Goal: Task Accomplishment & Management: Use online tool/utility

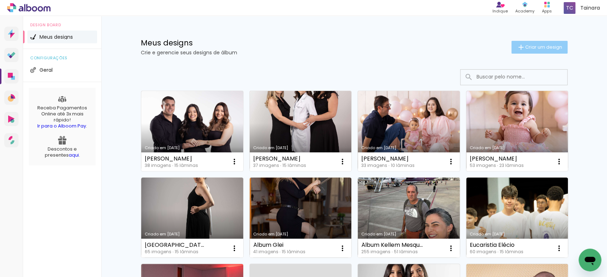
click at [525, 47] on span "Criar um design" at bounding box center [543, 47] width 37 height 5
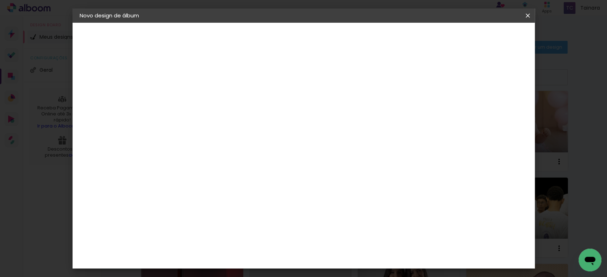
click at [198, 104] on paper-input-container "Título do álbum" at bounding box center [195, 96] width 5 height 18
type input "[PERSON_NAME] 1 ano"
type paper-input "[PERSON_NAME] 1 ano"
click at [0, 0] on slot "Avançar" at bounding box center [0, 0] width 0 height 0
drag, startPoint x: 408, startPoint y: 110, endPoint x: 418, endPoint y: 100, distance: 14.1
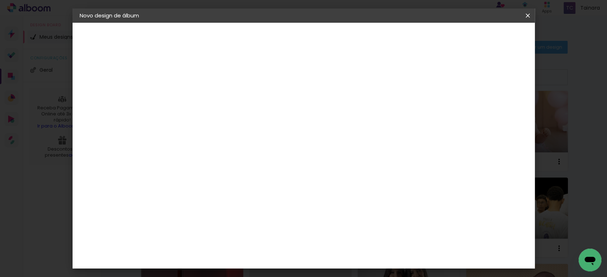
click at [329, 108] on paper-item "Tamanho Livre" at bounding box center [295, 108] width 68 height 16
click at [329, 38] on paper-button "Avançar" at bounding box center [311, 38] width 35 height 12
click at [177, 135] on input "30" at bounding box center [173, 135] width 18 height 11
type input "20"
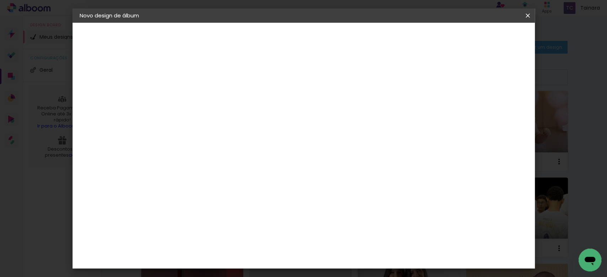
type paper-input "20"
click at [349, 251] on input "60" at bounding box center [342, 249] width 18 height 11
click at [346, 250] on input "60" at bounding box center [342, 249] width 18 height 11
type input "50"
type paper-input "50"
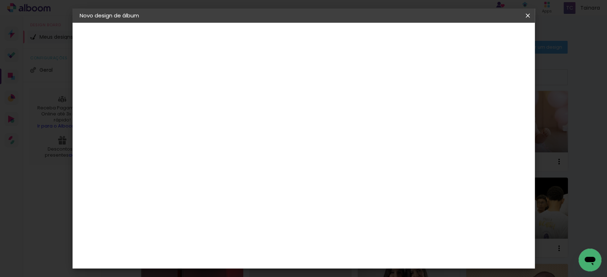
click at [481, 39] on span "Iniciar design" at bounding box center [465, 37] width 32 height 5
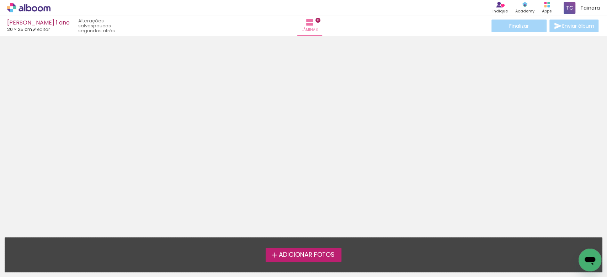
click at [294, 258] on span "Adicionar Fotos" at bounding box center [306, 255] width 56 height 6
click at [0, 0] on input "file" at bounding box center [0, 0] width 0 height 0
click at [332, 256] on span "Adicionar Fotos" at bounding box center [306, 255] width 56 height 6
click at [0, 0] on input "file" at bounding box center [0, 0] width 0 height 0
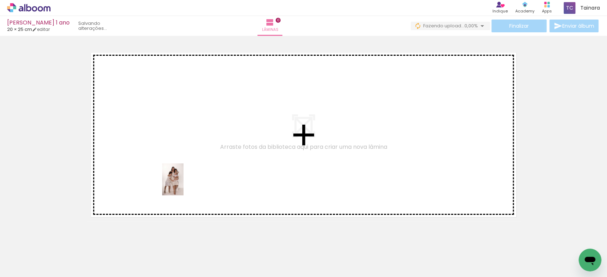
drag, startPoint x: 65, startPoint y: 258, endPoint x: 189, endPoint y: 182, distance: 145.3
click at [189, 182] on quentale-workspace at bounding box center [303, 138] width 607 height 277
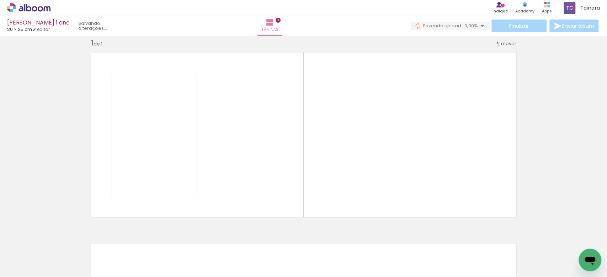
scroll to position [9, 0]
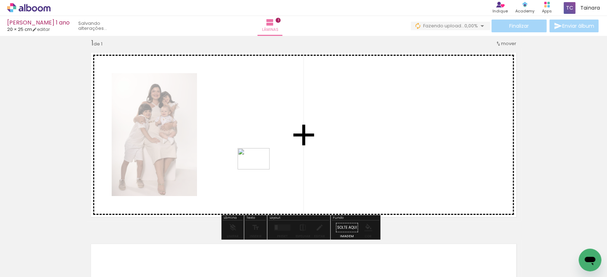
drag, startPoint x: 122, startPoint y: 257, endPoint x: 259, endPoint y: 170, distance: 162.6
click at [259, 170] on quentale-workspace at bounding box center [303, 138] width 607 height 277
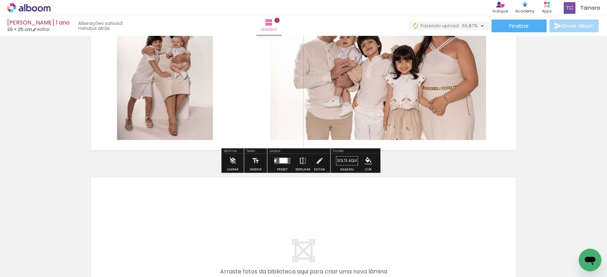
scroll to position [56, 0]
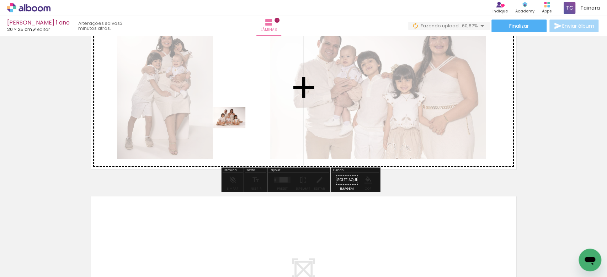
drag, startPoint x: 157, startPoint y: 252, endPoint x: 235, endPoint y: 128, distance: 145.8
click at [235, 128] on quentale-workspace at bounding box center [303, 138] width 607 height 277
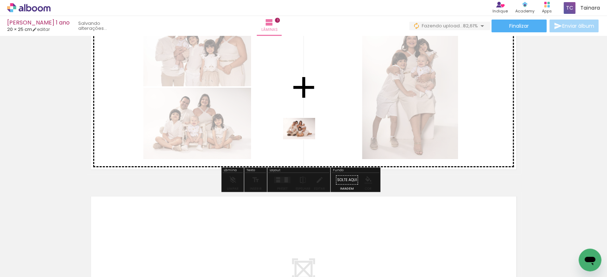
drag, startPoint x: 188, startPoint y: 262, endPoint x: 304, endPoint y: 139, distance: 169.2
click at [304, 139] on quentale-workspace at bounding box center [303, 138] width 607 height 277
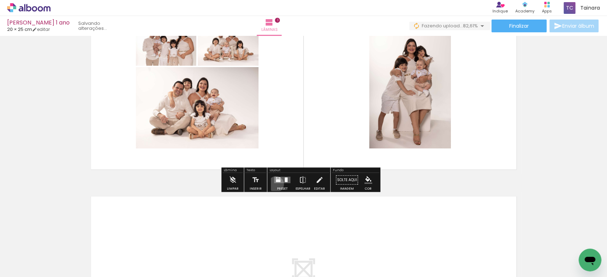
click at [274, 184] on div at bounding box center [282, 180] width 19 height 14
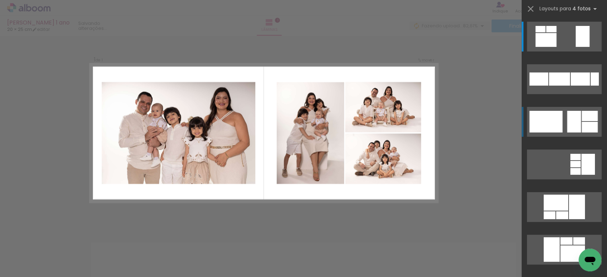
scroll to position [9, 0]
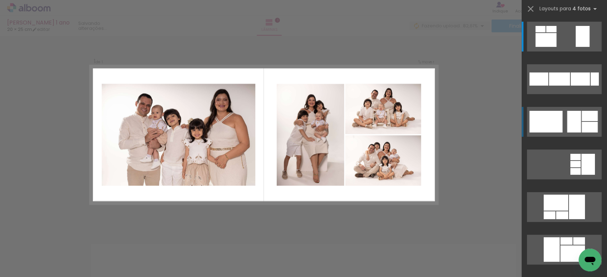
click at [583, 126] on div at bounding box center [590, 127] width 16 height 11
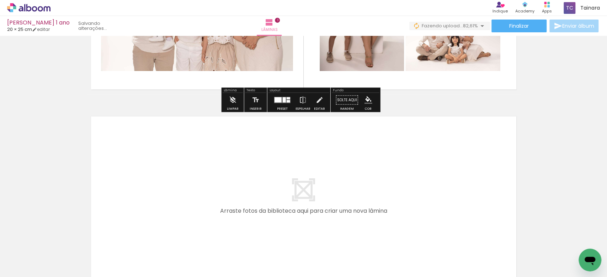
scroll to position [151, 0]
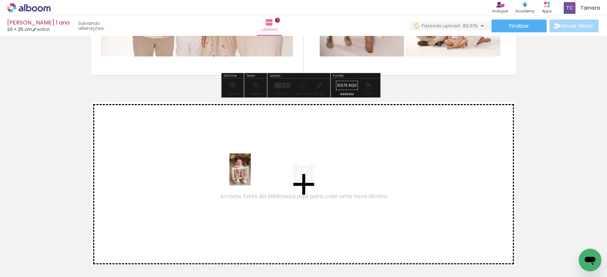
drag, startPoint x: 235, startPoint y: 267, endPoint x: 251, endPoint y: 175, distance: 93.4
click at [251, 175] on quentale-workspace at bounding box center [303, 138] width 607 height 277
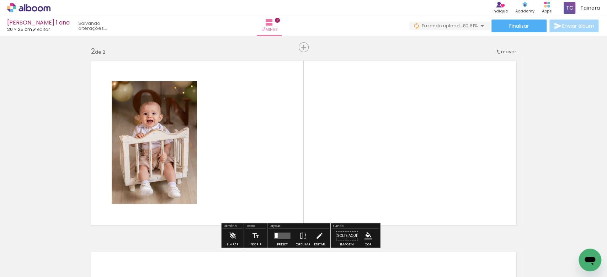
scroll to position [200, 0]
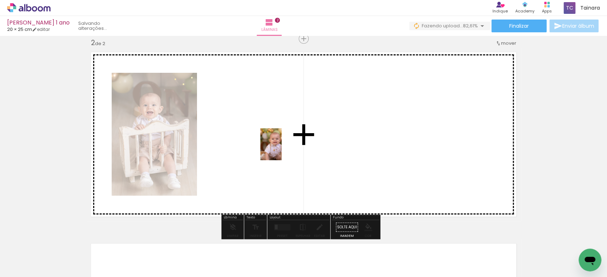
drag, startPoint x: 281, startPoint y: 257, endPoint x: 282, endPoint y: 150, distance: 107.7
click at [282, 150] on quentale-workspace at bounding box center [303, 138] width 607 height 277
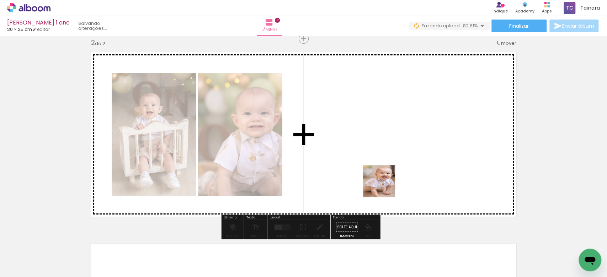
drag, startPoint x: 352, startPoint y: 259, endPoint x: 386, endPoint y: 185, distance: 80.8
click at [386, 185] on quentale-workspace at bounding box center [303, 138] width 607 height 277
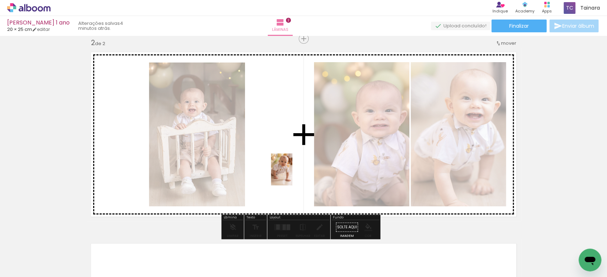
drag, startPoint x: 476, startPoint y: 260, endPoint x: 269, endPoint y: 175, distance: 223.5
click at [291, 175] on quentale-workspace at bounding box center [303, 138] width 607 height 277
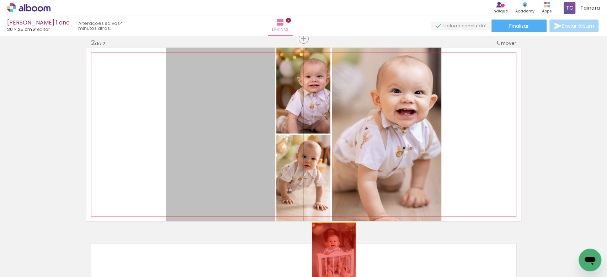
drag, startPoint x: 200, startPoint y: 166, endPoint x: 325, endPoint y: 255, distance: 153.2
click at [325, 256] on quentale-workspace at bounding box center [303, 138] width 607 height 277
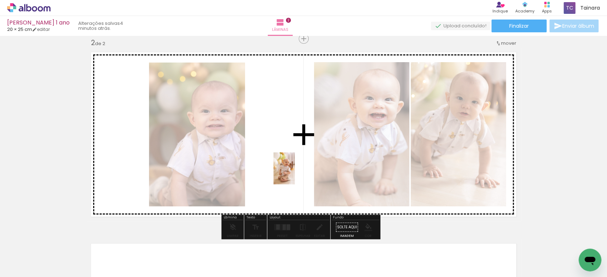
drag, startPoint x: 427, startPoint y: 265, endPoint x: 293, endPoint y: 174, distance: 162.2
click at [293, 174] on quentale-workspace at bounding box center [303, 138] width 607 height 277
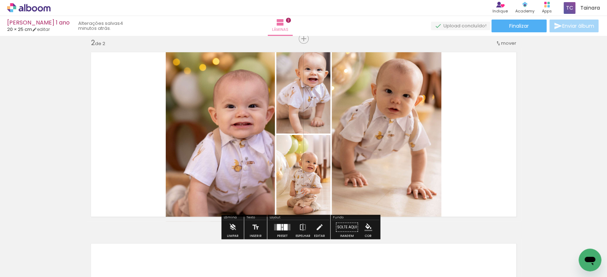
click at [277, 225] on div at bounding box center [279, 227] width 4 height 6
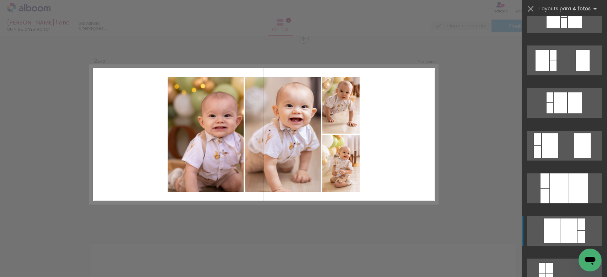
scroll to position [237, 0]
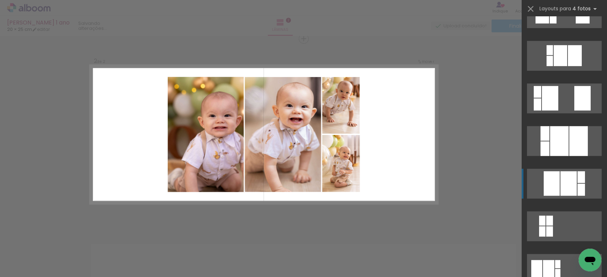
click at [560, 191] on div at bounding box center [568, 183] width 16 height 25
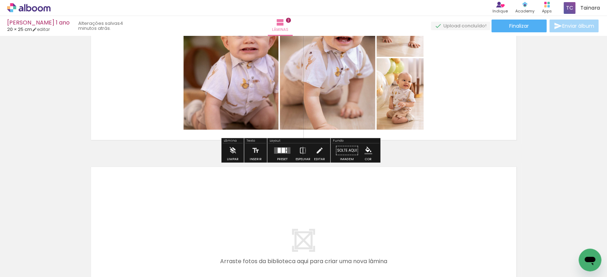
scroll to position [295, 0]
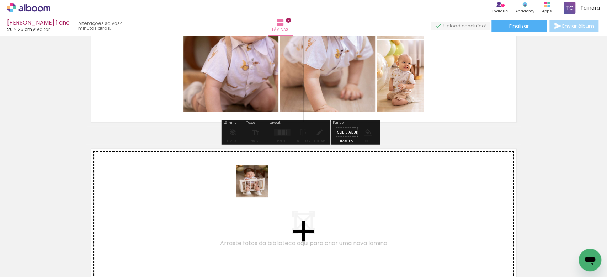
drag, startPoint x: 243, startPoint y: 243, endPoint x: 260, endPoint y: 180, distance: 65.4
click at [260, 180] on quentale-workspace at bounding box center [303, 138] width 607 height 277
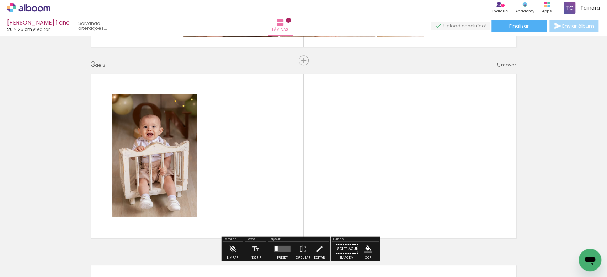
scroll to position [392, 0]
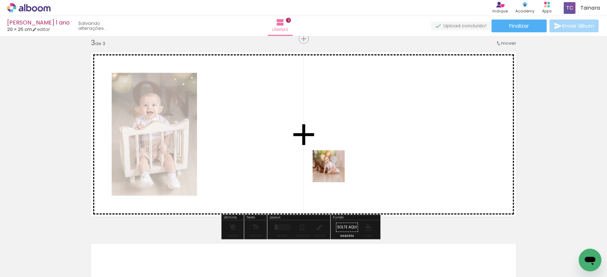
drag, startPoint x: 324, startPoint y: 189, endPoint x: 344, endPoint y: 155, distance: 39.1
click at [344, 155] on quentale-workspace at bounding box center [303, 138] width 607 height 277
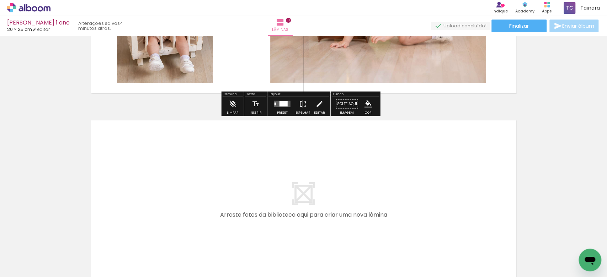
scroll to position [597, 0]
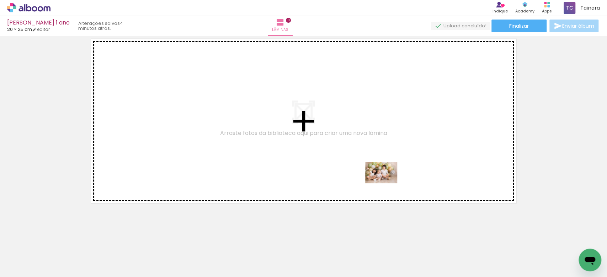
drag, startPoint x: 397, startPoint y: 259, endPoint x: 386, endPoint y: 183, distance: 76.1
click at [386, 183] on quentale-workspace at bounding box center [303, 138] width 607 height 277
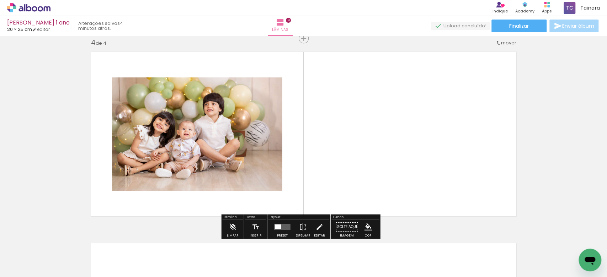
scroll to position [584, 0]
click at [277, 232] on div at bounding box center [282, 227] width 19 height 14
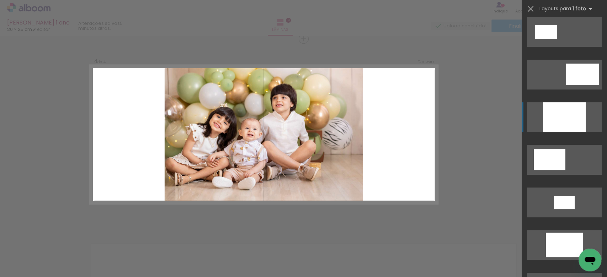
scroll to position [0, 0]
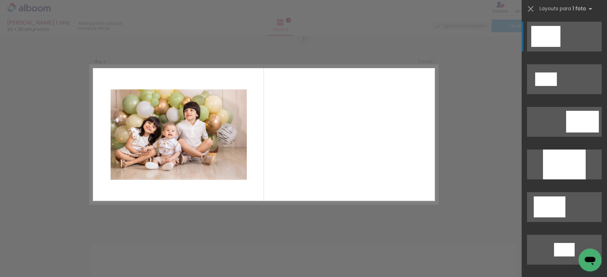
click at [548, 46] on div at bounding box center [545, 36] width 29 height 21
click at [543, 33] on div at bounding box center [545, 36] width 29 height 21
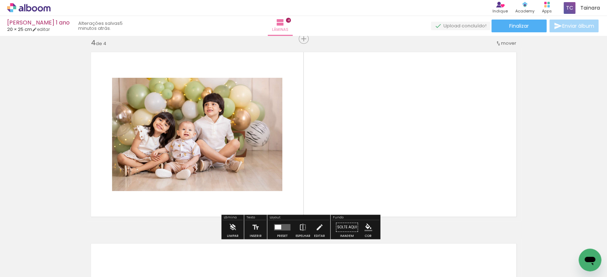
click at [246, 165] on quentale-photo at bounding box center [197, 134] width 170 height 113
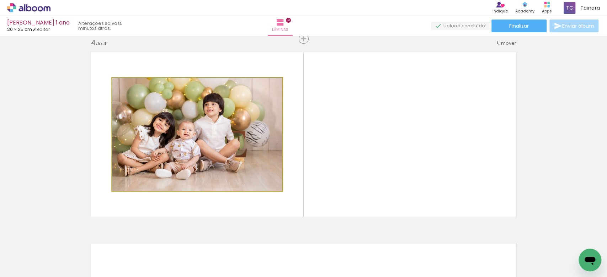
click at [246, 165] on quentale-photo at bounding box center [197, 134] width 170 height 113
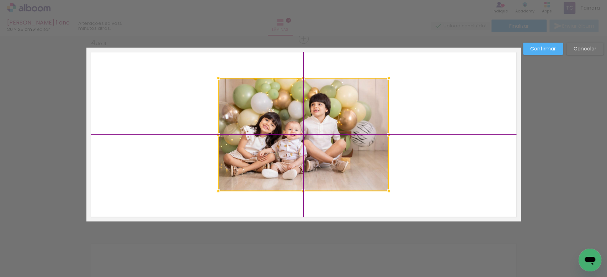
drag, startPoint x: 245, startPoint y: 165, endPoint x: 349, endPoint y: 164, distance: 104.5
click at [349, 164] on div at bounding box center [303, 134] width 170 height 113
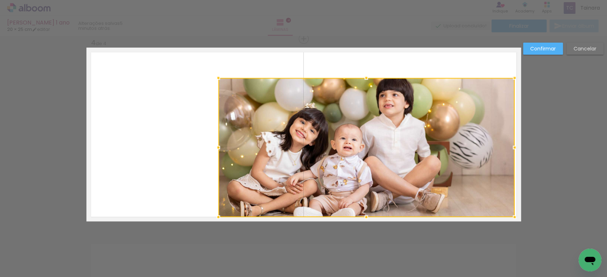
drag, startPoint x: 384, startPoint y: 193, endPoint x: 513, endPoint y: 226, distance: 133.0
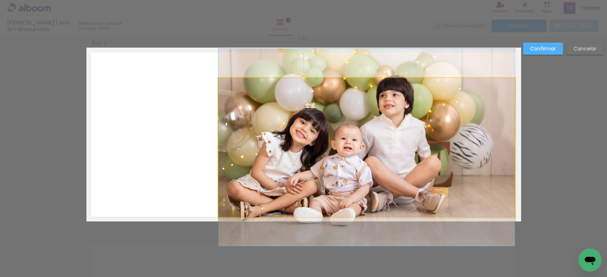
click at [498, 98] on quentale-photo at bounding box center [366, 147] width 296 height 139
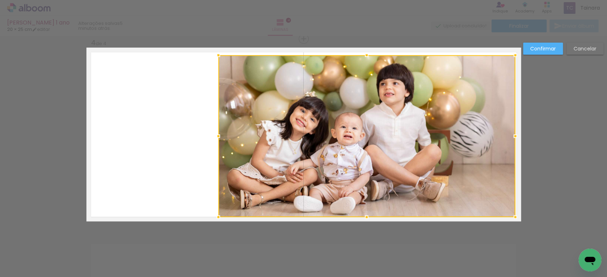
drag, startPoint x: 510, startPoint y: 64, endPoint x: 513, endPoint y: 46, distance: 17.6
click at [512, 48] on div at bounding box center [515, 55] width 14 height 14
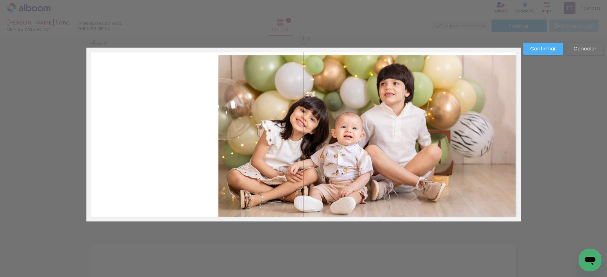
click at [510, 56] on quentale-photo at bounding box center [366, 136] width 297 height 162
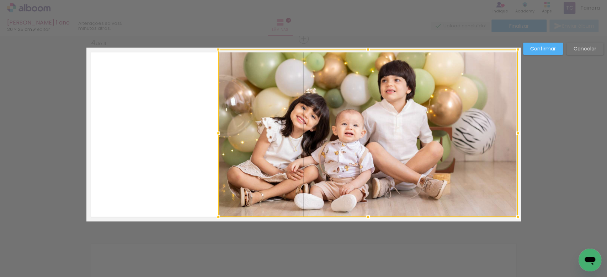
drag, startPoint x: 512, startPoint y: 53, endPoint x: 513, endPoint y: 47, distance: 6.2
click at [514, 47] on div at bounding box center [517, 49] width 14 height 14
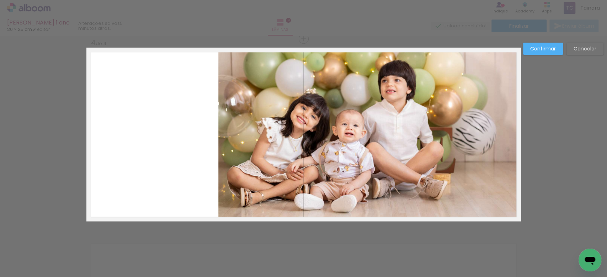
click at [268, 132] on quentale-photo at bounding box center [368, 133] width 300 height 168
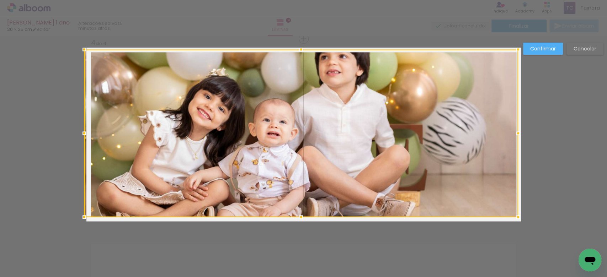
drag, startPoint x: 216, startPoint y: 129, endPoint x: 68, endPoint y: 114, distance: 149.4
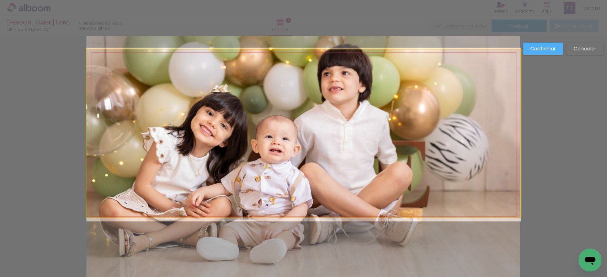
drag, startPoint x: 329, startPoint y: 123, endPoint x: 333, endPoint y: 140, distance: 17.1
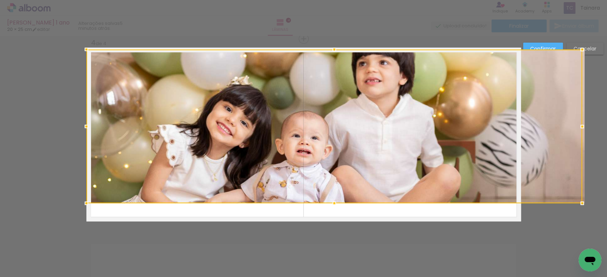
drag, startPoint x: 516, startPoint y: 220, endPoint x: 471, endPoint y: 206, distance: 46.9
click at [471, 206] on album-spread "4 de 4" at bounding box center [303, 135] width 434 height 174
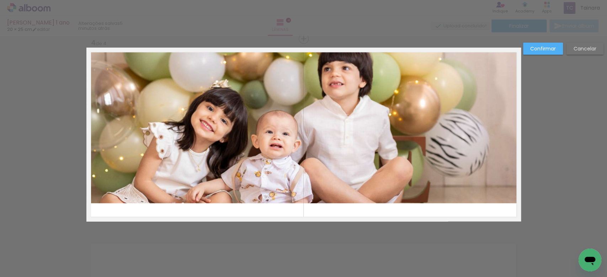
drag, startPoint x: 484, startPoint y: 158, endPoint x: 487, endPoint y: 155, distance: 3.8
click at [485, 158] on quentale-photo at bounding box center [303, 126] width 434 height 154
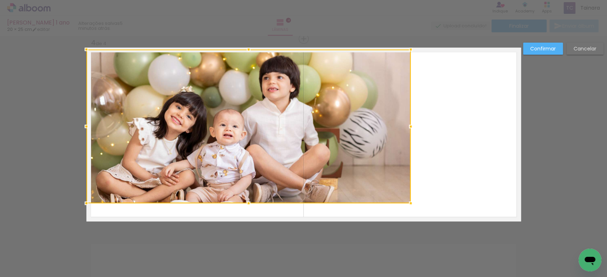
drag, startPoint x: 518, startPoint y: 129, endPoint x: 368, endPoint y: 150, distance: 151.6
click at [407, 150] on album-spread "4 de 4" at bounding box center [303, 135] width 434 height 174
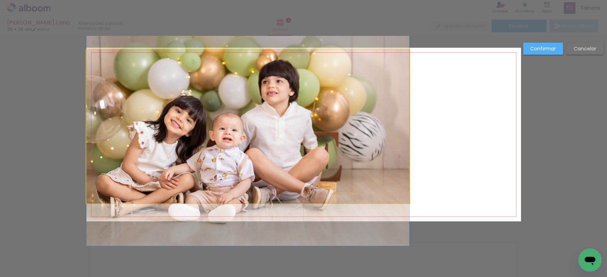
drag, startPoint x: 375, startPoint y: 151, endPoint x: 337, endPoint y: 155, distance: 37.6
click at [406, 155] on quentale-layouter at bounding box center [303, 135] width 434 height 174
drag, startPoint x: 290, startPoint y: 155, endPoint x: 301, endPoint y: 155, distance: 11.0
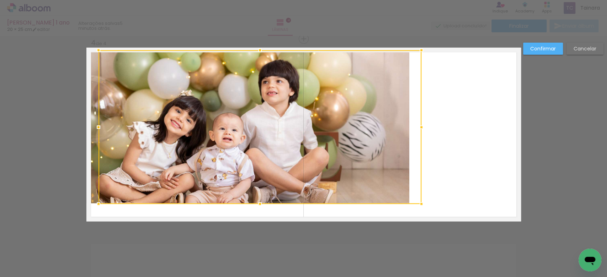
drag, startPoint x: 272, startPoint y: 145, endPoint x: 284, endPoint y: 146, distance: 12.1
click at [284, 146] on div at bounding box center [259, 127] width 323 height 154
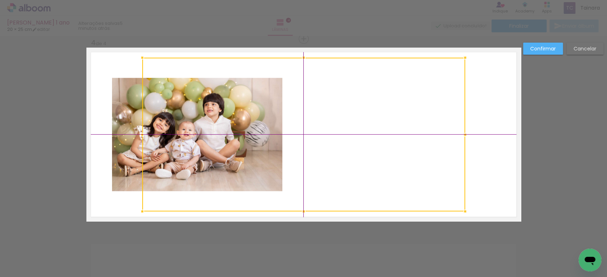
drag, startPoint x: 236, startPoint y: 148, endPoint x: 284, endPoint y: 148, distance: 48.3
click at [284, 148] on div at bounding box center [303, 135] width 323 height 154
click at [311, 148] on div at bounding box center [303, 135] width 323 height 154
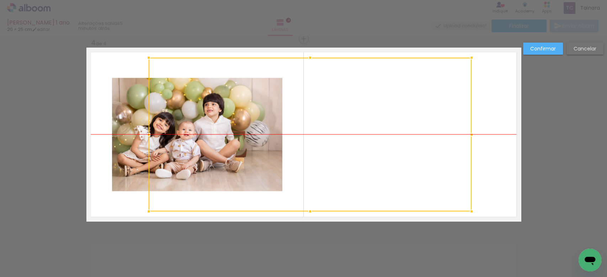
drag, startPoint x: 222, startPoint y: 146, endPoint x: 229, endPoint y: 145, distance: 6.8
click at [228, 146] on div at bounding box center [310, 135] width 323 height 154
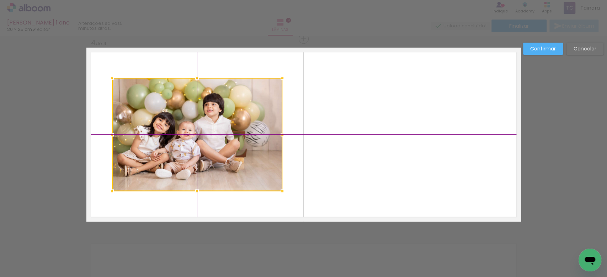
drag, startPoint x: 228, startPoint y: 145, endPoint x: 256, endPoint y: 141, distance: 28.8
click at [243, 141] on div at bounding box center [197, 134] width 170 height 113
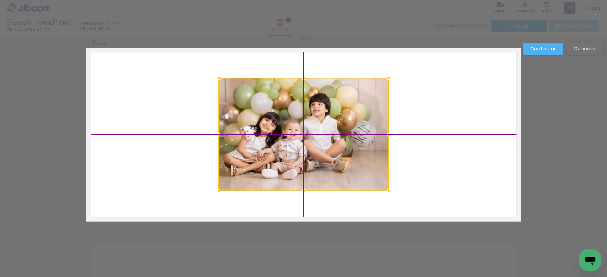
drag, startPoint x: 262, startPoint y: 139, endPoint x: 346, endPoint y: 145, distance: 84.1
click at [346, 145] on div at bounding box center [304, 134] width 170 height 113
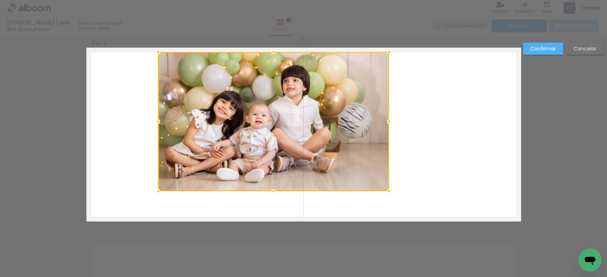
drag, startPoint x: 215, startPoint y: 79, endPoint x: 161, endPoint y: 52, distance: 60.4
click at [161, 52] on div at bounding box center [273, 121] width 231 height 139
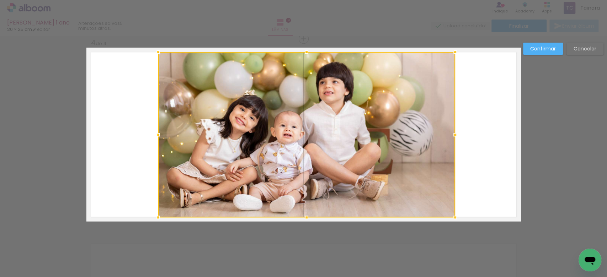
drag, startPoint x: 388, startPoint y: 190, endPoint x: 452, endPoint y: 211, distance: 67.8
click at [452, 211] on div at bounding box center [455, 217] width 14 height 14
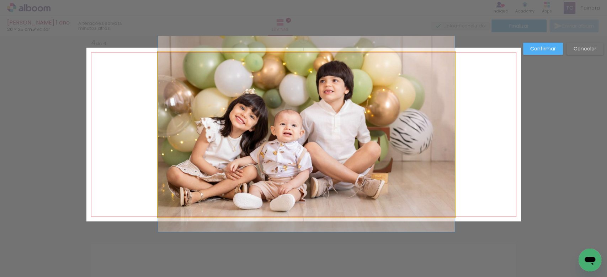
drag, startPoint x: 396, startPoint y: 180, endPoint x: 346, endPoint y: 162, distance: 52.8
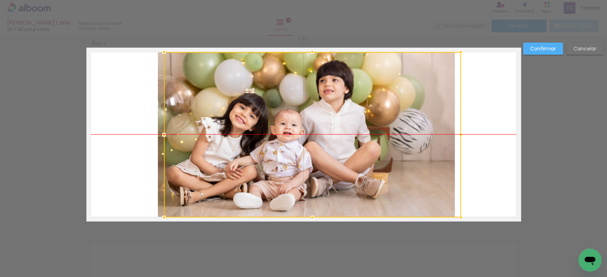
click at [299, 146] on div at bounding box center [312, 135] width 297 height 166
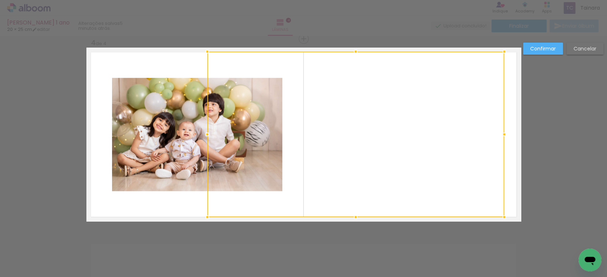
drag, startPoint x: 256, startPoint y: 143, endPoint x: 322, endPoint y: 146, distance: 65.9
click at [322, 146] on div at bounding box center [355, 135] width 297 height 166
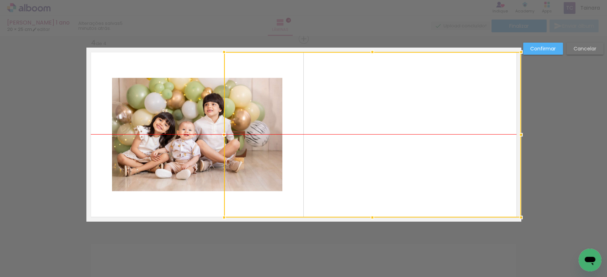
click at [364, 153] on div at bounding box center [372, 135] width 297 height 166
drag, startPoint x: 290, startPoint y: 145, endPoint x: 347, endPoint y: 106, distance: 69.4
click at [294, 136] on div at bounding box center [372, 135] width 297 height 166
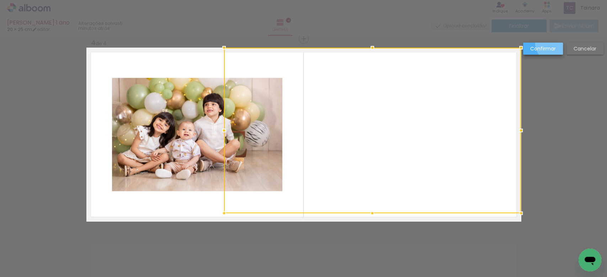
click at [553, 44] on paper-button "Confirmar" at bounding box center [543, 49] width 40 height 12
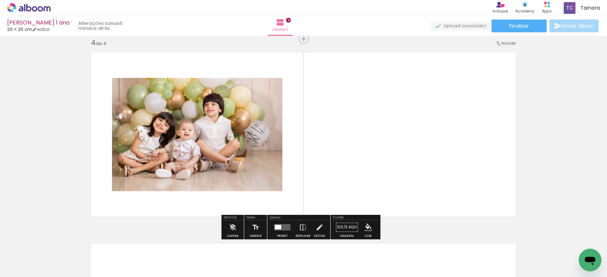
click at [216, 137] on quentale-photo at bounding box center [197, 134] width 170 height 113
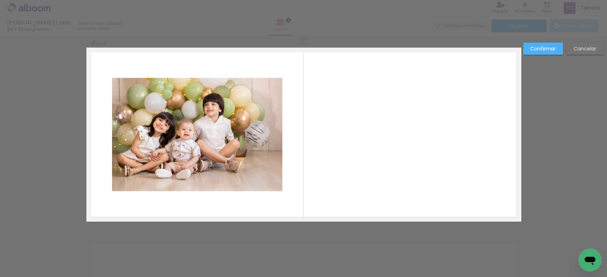
click at [217, 139] on quentale-photo at bounding box center [197, 134] width 170 height 113
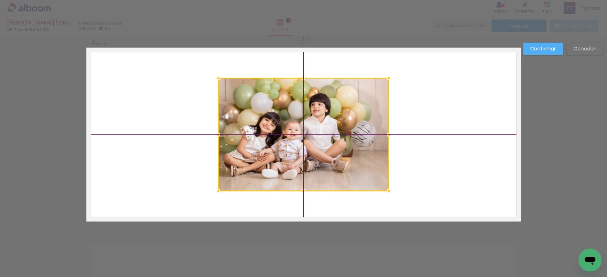
drag, startPoint x: 216, startPoint y: 139, endPoint x: 315, endPoint y: 145, distance: 99.0
click at [312, 145] on div at bounding box center [303, 134] width 170 height 113
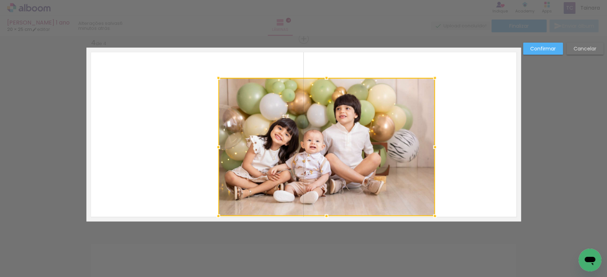
drag, startPoint x: 387, startPoint y: 194, endPoint x: 443, endPoint y: 214, distance: 59.8
click at [443, 214] on album-spread "4 de 4" at bounding box center [303, 135] width 434 height 174
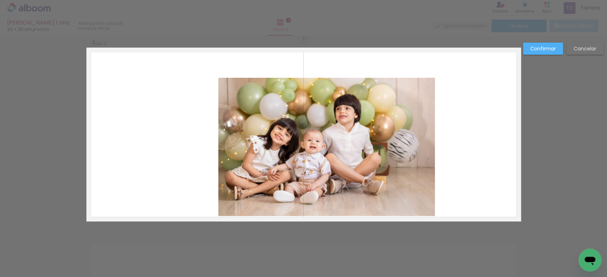
click at [224, 100] on quentale-photo at bounding box center [326, 147] width 216 height 138
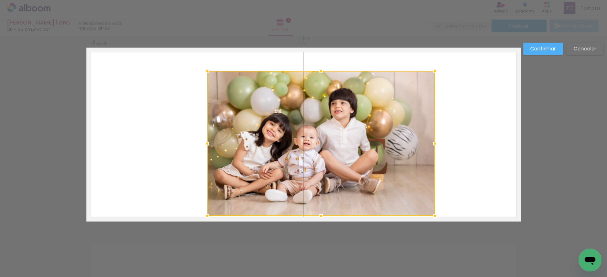
drag, startPoint x: 211, startPoint y: 77, endPoint x: 192, endPoint y: 64, distance: 23.1
click at [200, 64] on div at bounding box center [207, 71] width 14 height 14
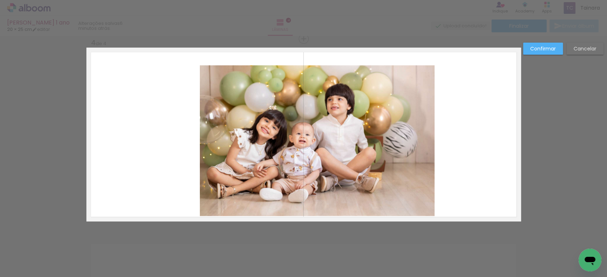
click at [200, 69] on quentale-photo at bounding box center [317, 140] width 235 height 151
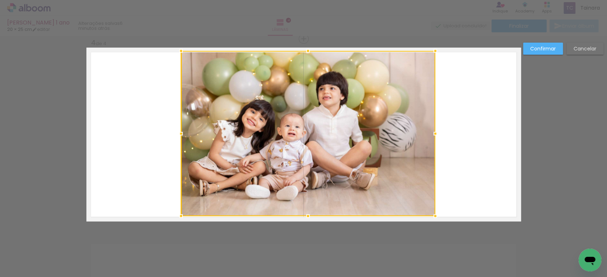
drag, startPoint x: 193, startPoint y: 62, endPoint x: 173, endPoint y: 50, distance: 22.7
click at [174, 50] on div at bounding box center [181, 51] width 14 height 14
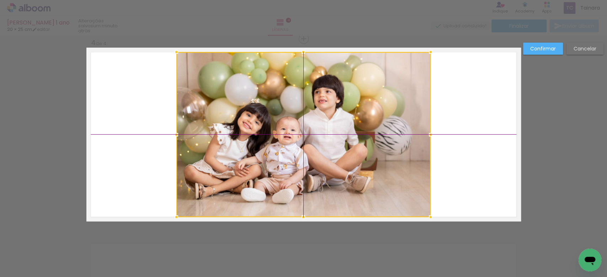
drag, startPoint x: 312, startPoint y: 84, endPoint x: 309, endPoint y: 81, distance: 4.1
click at [309, 81] on div at bounding box center [303, 134] width 254 height 165
click at [0, 0] on slot "Confirmar" at bounding box center [0, 0] width 0 height 0
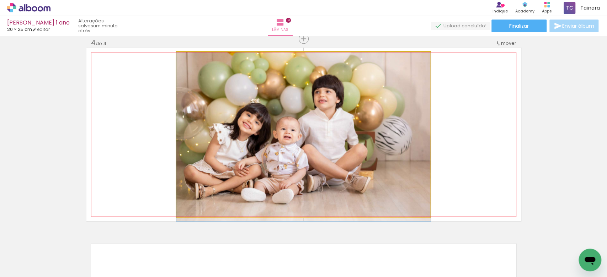
click at [398, 128] on quentale-photo at bounding box center [303, 134] width 254 height 165
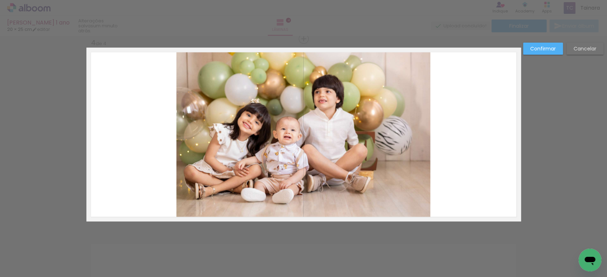
click at [0, 0] on slot "Confirmar" at bounding box center [0, 0] width 0 height 0
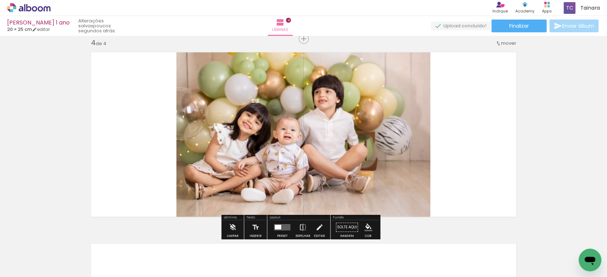
click at [300, 159] on quentale-photo at bounding box center [303, 134] width 254 height 165
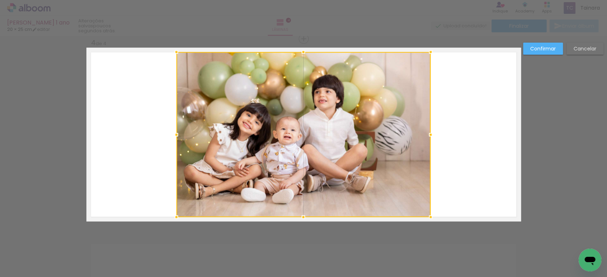
click at [543, 44] on paper-button "Confirmar" at bounding box center [543, 49] width 40 height 12
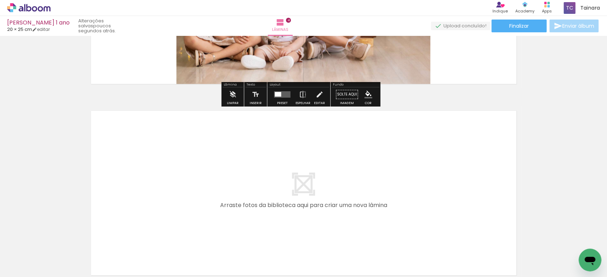
scroll to position [773, 0]
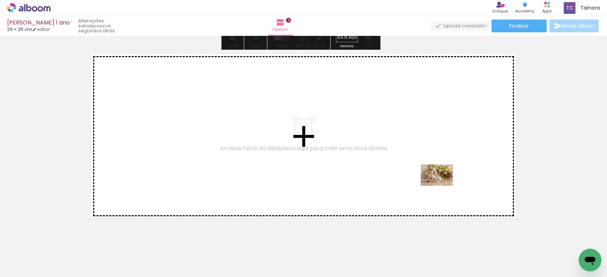
drag, startPoint x: 503, startPoint y: 254, endPoint x: 442, endPoint y: 186, distance: 91.9
click at [442, 186] on quentale-workspace at bounding box center [303, 138] width 607 height 277
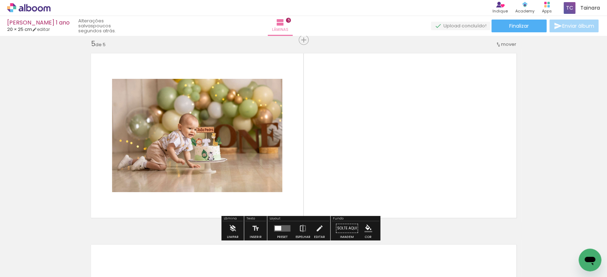
scroll to position [775, 0]
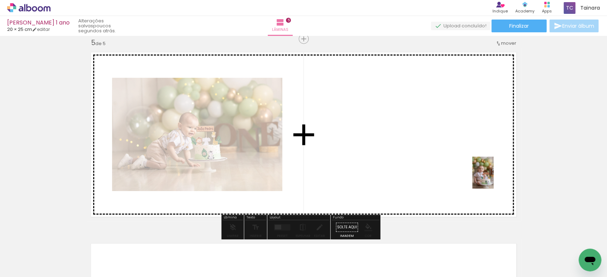
drag, startPoint x: 552, startPoint y: 252, endPoint x: 492, endPoint y: 178, distance: 95.3
click at [492, 178] on quentale-workspace at bounding box center [303, 138] width 607 height 277
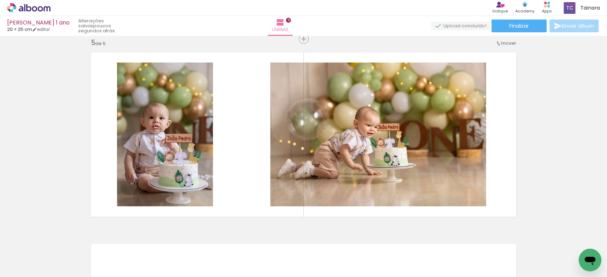
scroll to position [0, 127]
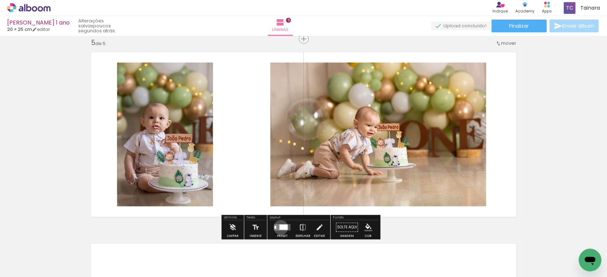
click at [279, 227] on div at bounding box center [283, 227] width 8 height 5
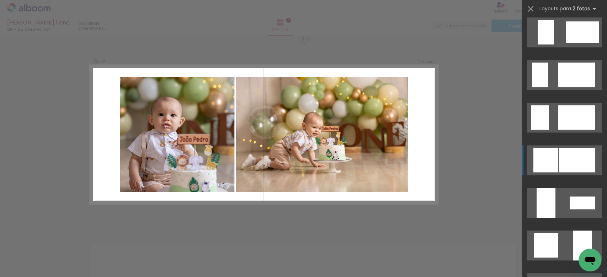
scroll to position [569, 0]
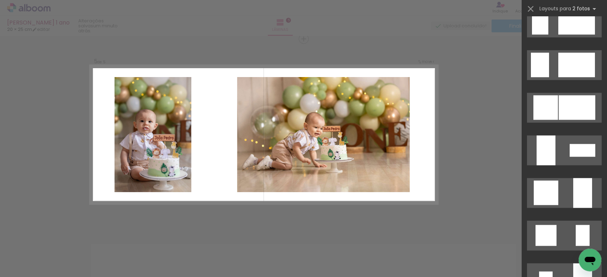
click at [551, 124] on div at bounding box center [563, 108] width 85 height 43
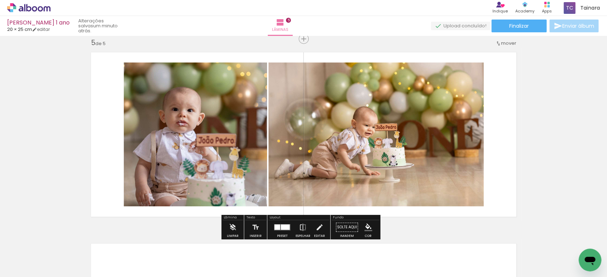
click at [206, 132] on quentale-photo at bounding box center [195, 135] width 143 height 144
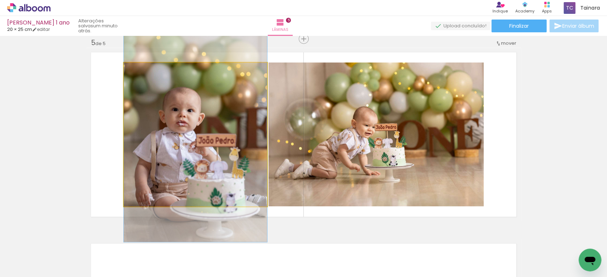
click at [206, 132] on quentale-photo at bounding box center [195, 135] width 143 height 144
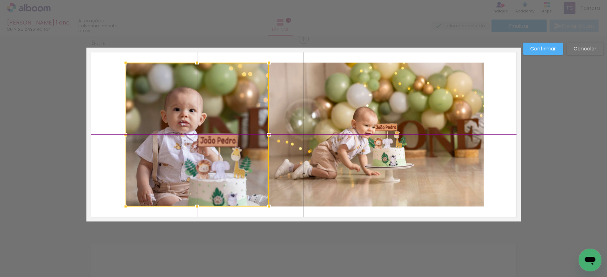
drag, startPoint x: 206, startPoint y: 132, endPoint x: 203, endPoint y: 135, distance: 5.0
click at [203, 135] on div at bounding box center [196, 135] width 143 height 144
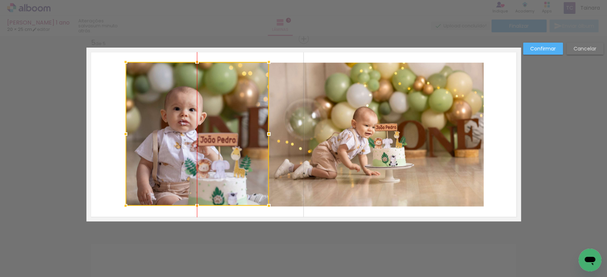
click at [199, 141] on div at bounding box center [196, 134] width 143 height 144
click at [529, 48] on paper-button "Confirmar" at bounding box center [543, 49] width 40 height 12
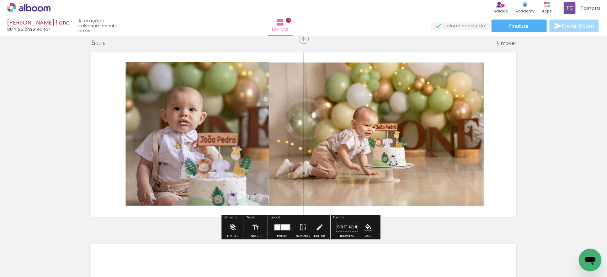
click at [280, 233] on quentale-thumb at bounding box center [263, 253] width 40 height 41
click at [282, 227] on div at bounding box center [285, 227] width 9 height 5
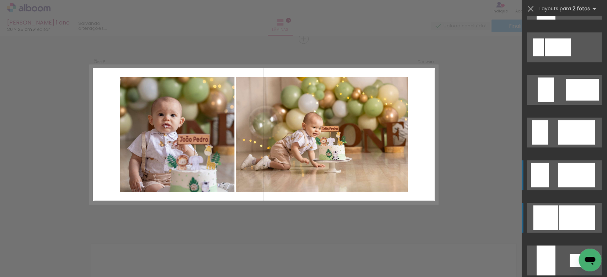
scroll to position [450, 0]
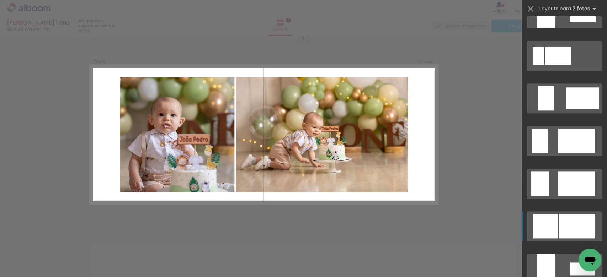
click at [553, 225] on div at bounding box center [545, 226] width 25 height 25
click at [554, 218] on div at bounding box center [545, 226] width 25 height 25
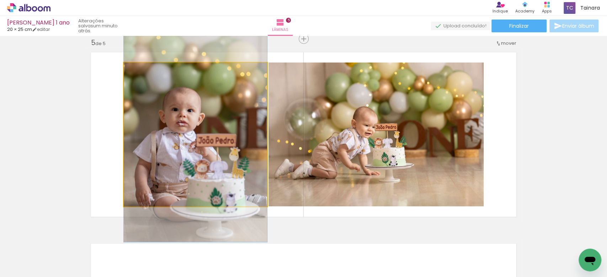
click at [228, 162] on quentale-photo at bounding box center [195, 135] width 143 height 144
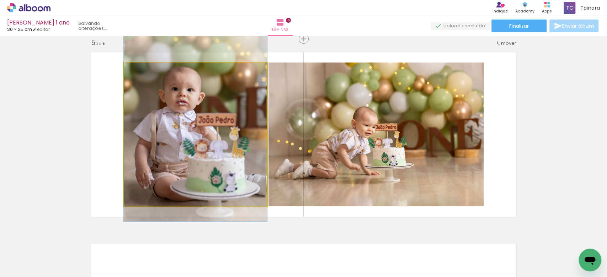
drag, startPoint x: 227, startPoint y: 162, endPoint x: 227, endPoint y: 141, distance: 21.0
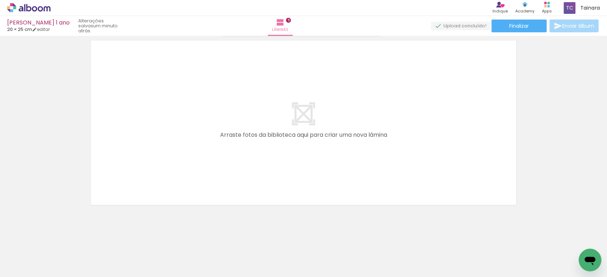
scroll to position [980, 0]
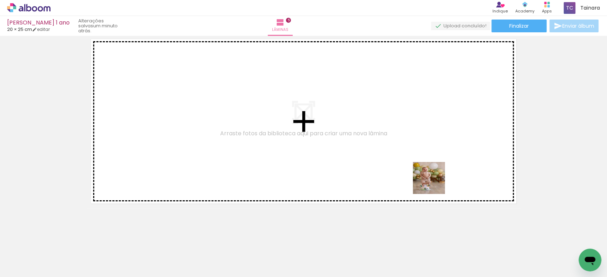
drag, startPoint x: 466, startPoint y: 252, endPoint x: 403, endPoint y: 173, distance: 101.2
click at [403, 173] on quentale-workspace at bounding box center [303, 138] width 607 height 277
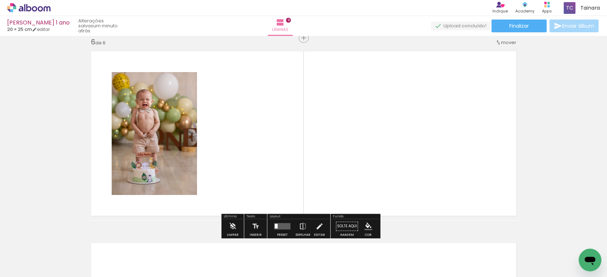
scroll to position [967, 0]
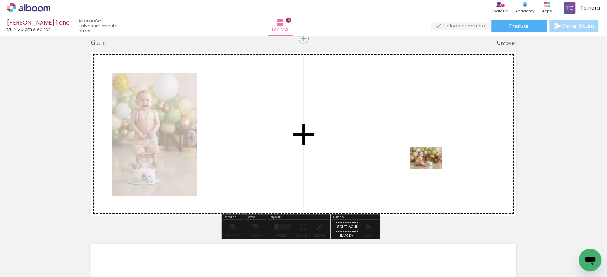
drag, startPoint x: 506, startPoint y: 257, endPoint x: 431, endPoint y: 169, distance: 115.7
click at [431, 169] on quentale-workspace at bounding box center [303, 138] width 607 height 277
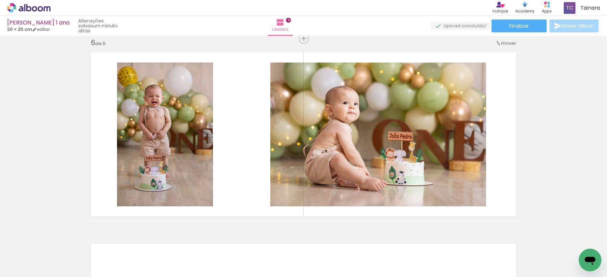
scroll to position [0, 269]
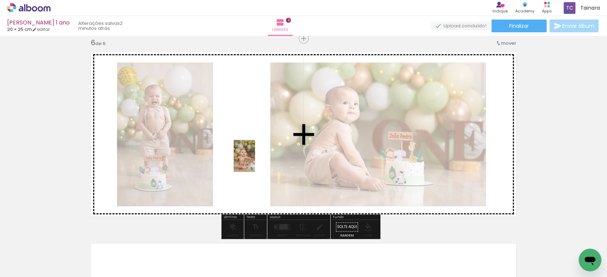
drag, startPoint x: 481, startPoint y: 260, endPoint x: 255, endPoint y: 161, distance: 246.4
click at [255, 161] on quentale-workspace at bounding box center [303, 138] width 607 height 277
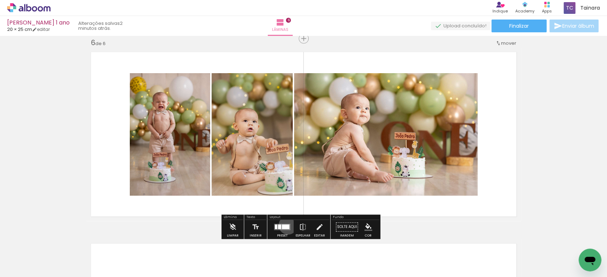
click at [286, 225] on div at bounding box center [285, 227] width 7 height 5
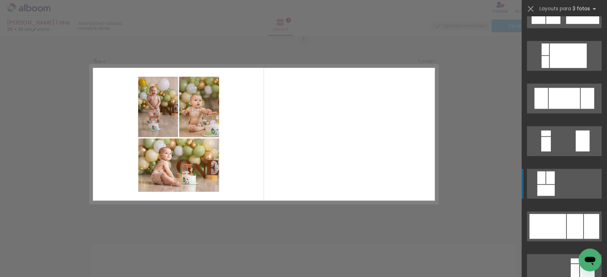
scroll to position [758, 0]
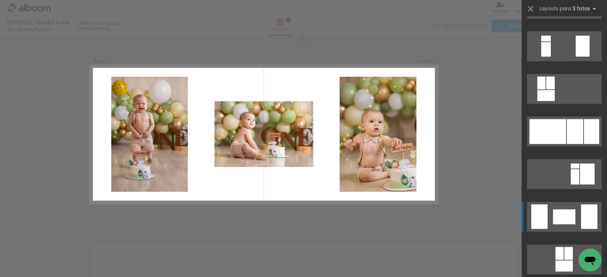
click at [555, 214] on div at bounding box center [564, 216] width 22 height 15
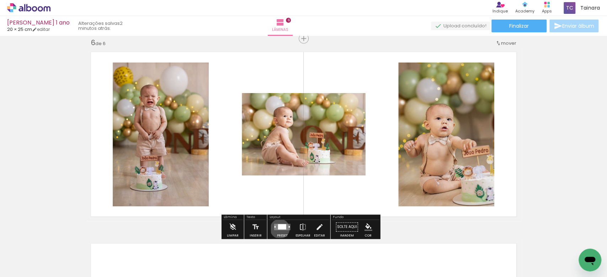
drag, startPoint x: 278, startPoint y: 229, endPoint x: 459, endPoint y: 220, distance: 180.8
click at [279, 228] on div at bounding box center [282, 227] width 8 height 5
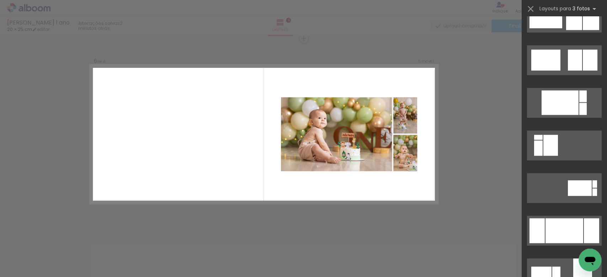
scroll to position [1175, 0]
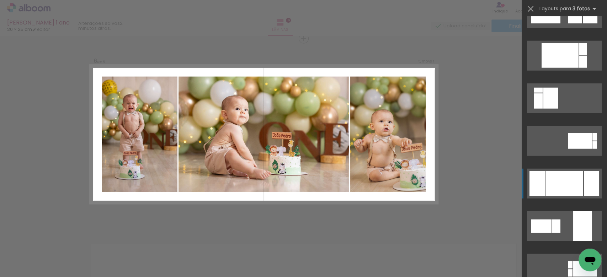
click at [552, 192] on div at bounding box center [564, 183] width 38 height 25
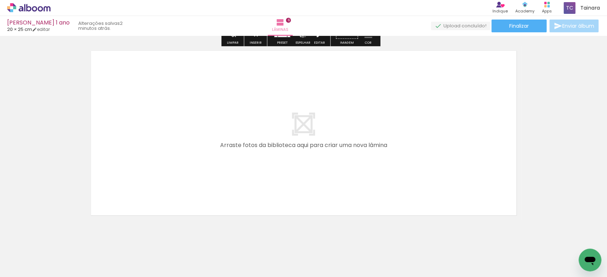
scroll to position [1172, 0]
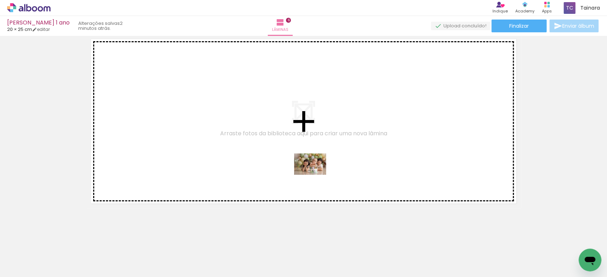
drag, startPoint x: 299, startPoint y: 260, endPoint x: 317, endPoint y: 178, distance: 84.3
click at [315, 170] on quentale-workspace at bounding box center [303, 138] width 607 height 277
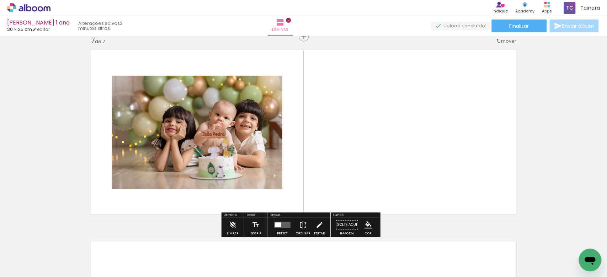
scroll to position [1158, 0]
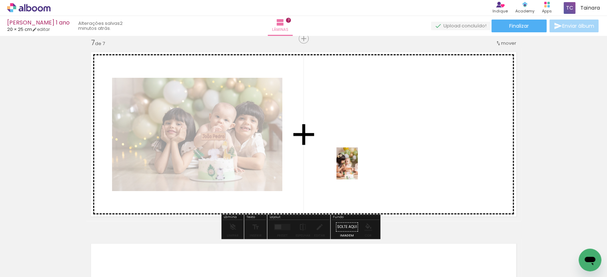
drag, startPoint x: 341, startPoint y: 255, endPoint x: 358, endPoint y: 169, distance: 87.6
click at [358, 169] on quentale-workspace at bounding box center [303, 138] width 607 height 277
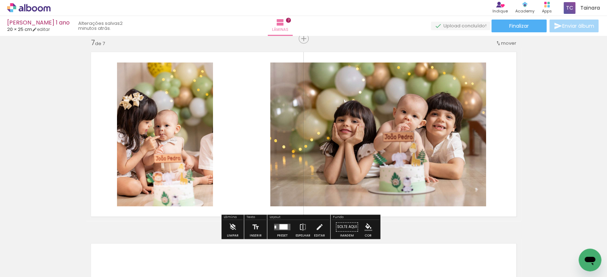
click at [279, 226] on div at bounding box center [283, 227] width 8 height 5
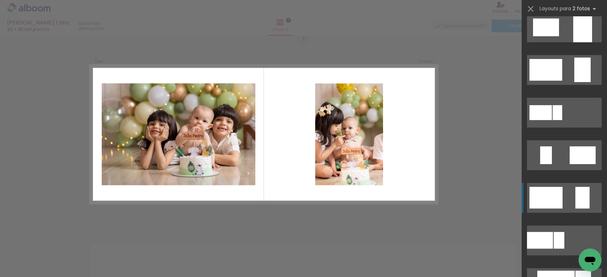
scroll to position [142, 0]
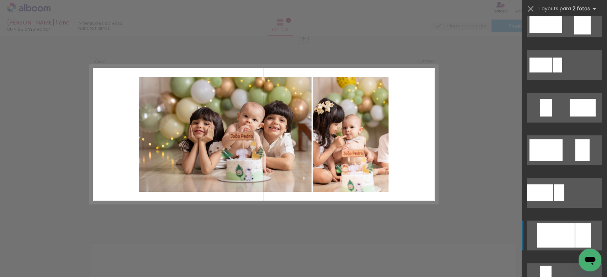
click at [563, 236] on div at bounding box center [555, 235] width 37 height 25
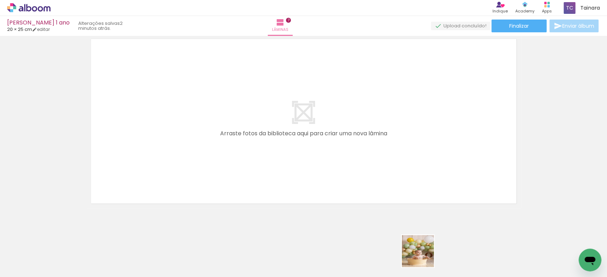
drag, startPoint x: 425, startPoint y: 260, endPoint x: 409, endPoint y: 175, distance: 86.7
click at [417, 191] on quentale-workspace at bounding box center [303, 138] width 607 height 277
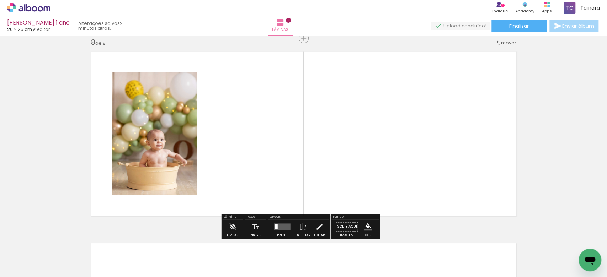
scroll to position [1350, 0]
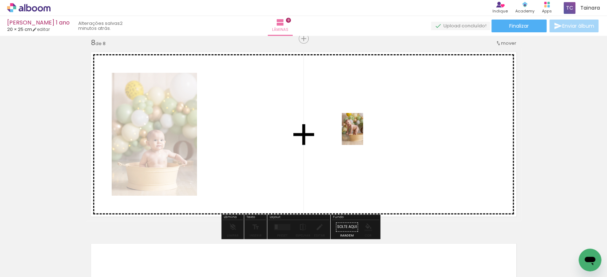
drag, startPoint x: 505, startPoint y: 255, endPoint x: 367, endPoint y: 144, distance: 176.5
click at [363, 135] on quentale-workspace at bounding box center [303, 138] width 607 height 277
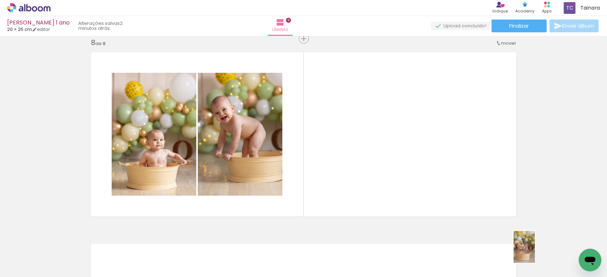
drag, startPoint x: 535, startPoint y: 258, endPoint x: 483, endPoint y: 198, distance: 78.8
click at [483, 198] on quentale-workspace at bounding box center [303, 138] width 607 height 277
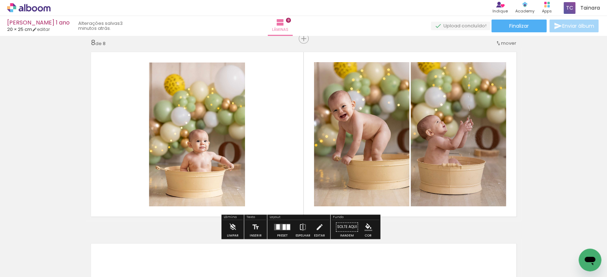
click at [283, 229] on div at bounding box center [284, 228] width 3 height 6
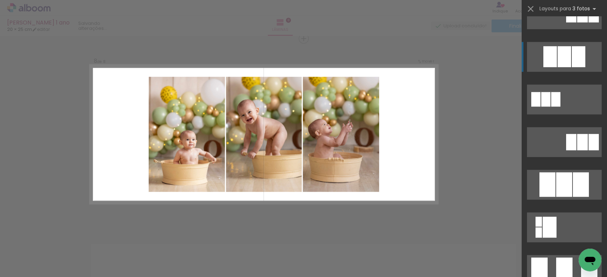
scroll to position [332, 0]
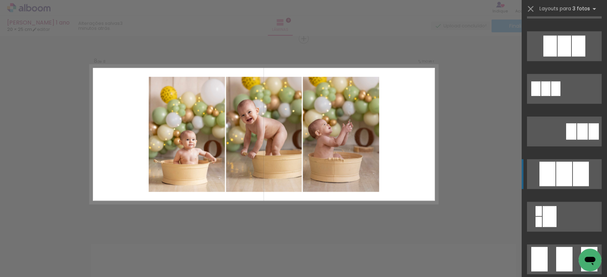
click at [556, 182] on div at bounding box center [564, 174] width 16 height 25
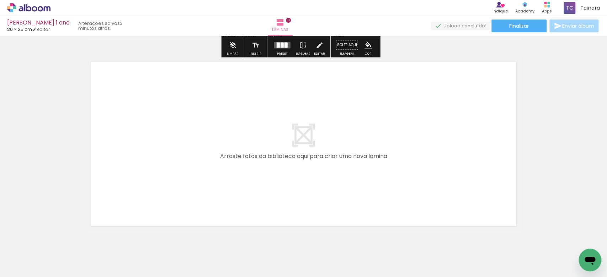
scroll to position [1539, 0]
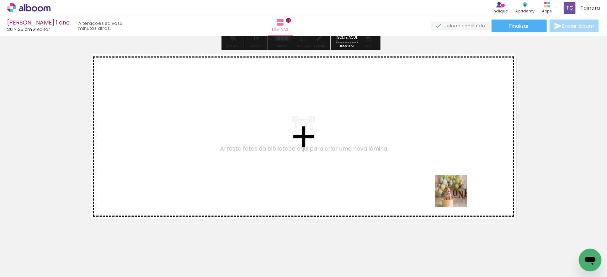
drag, startPoint x: 459, startPoint y: 204, endPoint x: 453, endPoint y: 188, distance: 17.8
click at [453, 188] on quentale-workspace at bounding box center [303, 138] width 607 height 277
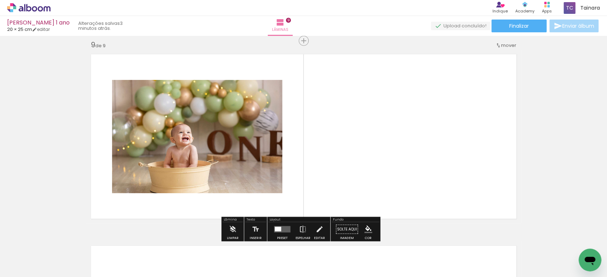
scroll to position [1541, 0]
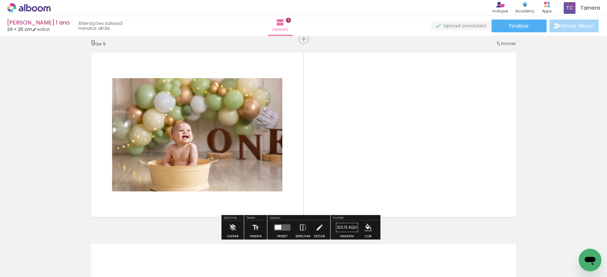
scroll to position [0, 369]
drag, startPoint x: 273, startPoint y: 226, endPoint x: 310, endPoint y: 203, distance: 43.5
click at [275, 225] on div at bounding box center [278, 227] width 6 height 5
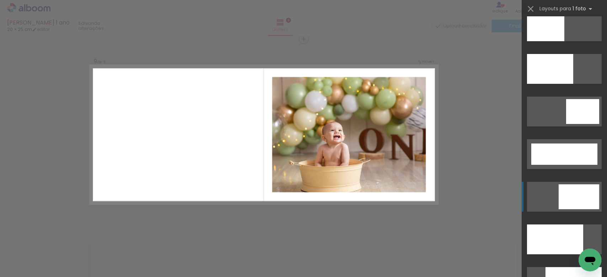
scroll to position [1753, 0]
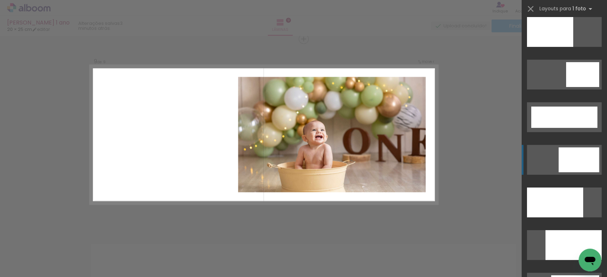
click at [563, 164] on div at bounding box center [578, 160] width 41 height 25
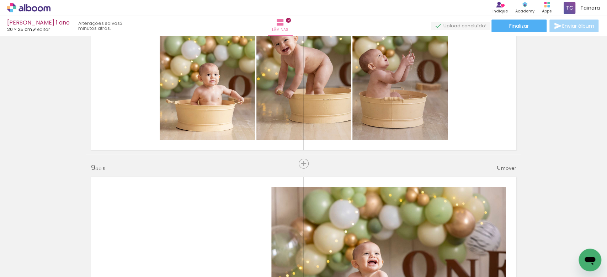
scroll to position [1415, 0]
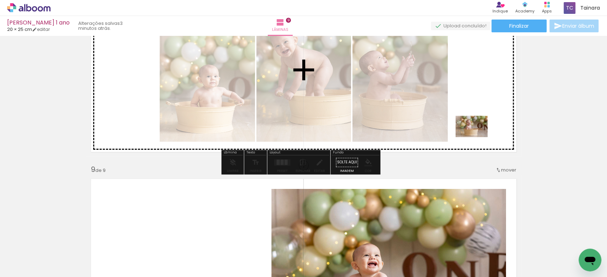
drag, startPoint x: 577, startPoint y: 256, endPoint x: 478, endPoint y: 137, distance: 155.5
click at [478, 137] on quentale-workspace at bounding box center [303, 138] width 607 height 277
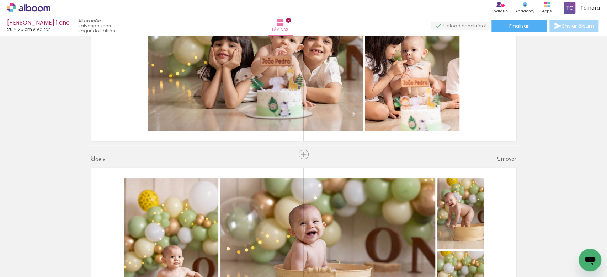
scroll to position [1178, 0]
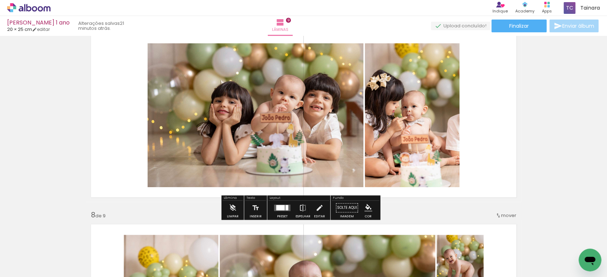
scroll to position [0, 369]
